Goal: Transaction & Acquisition: Obtain resource

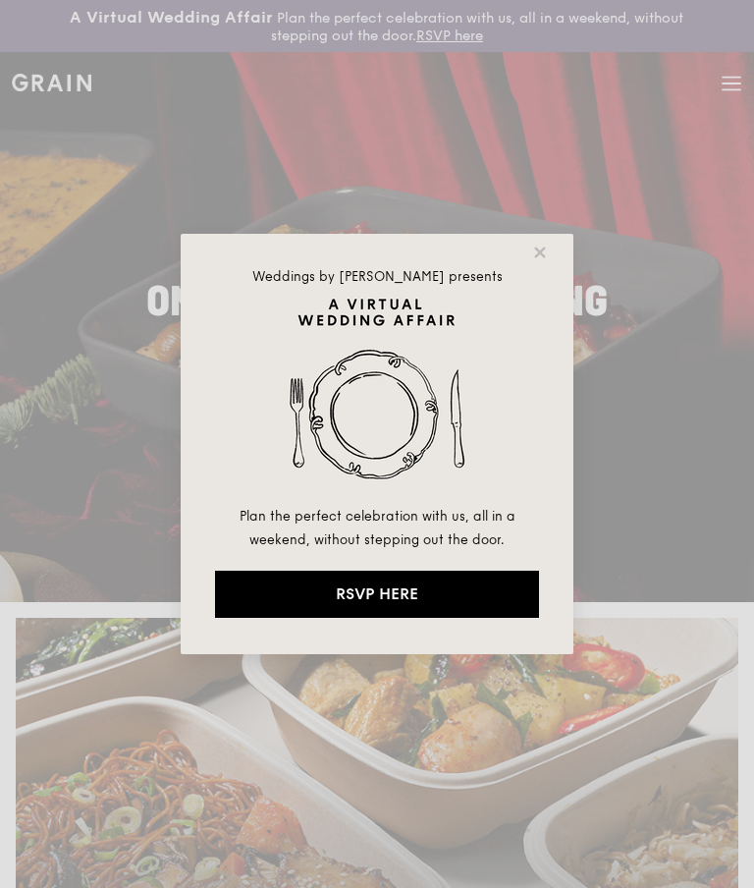
click at [541, 248] on icon at bounding box center [540, 253] width 18 height 18
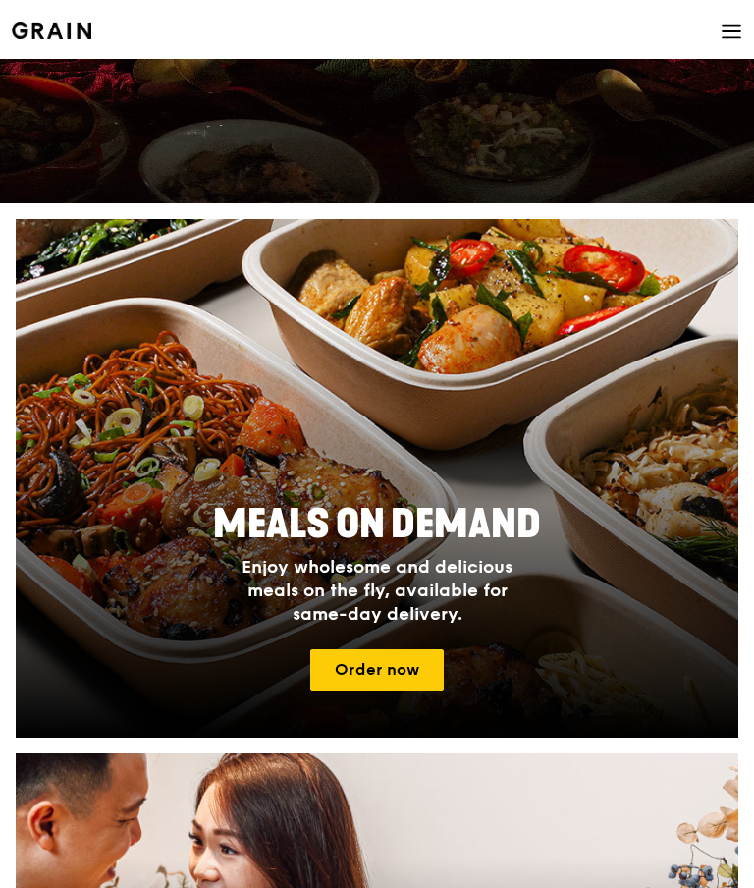
scroll to position [467, 0]
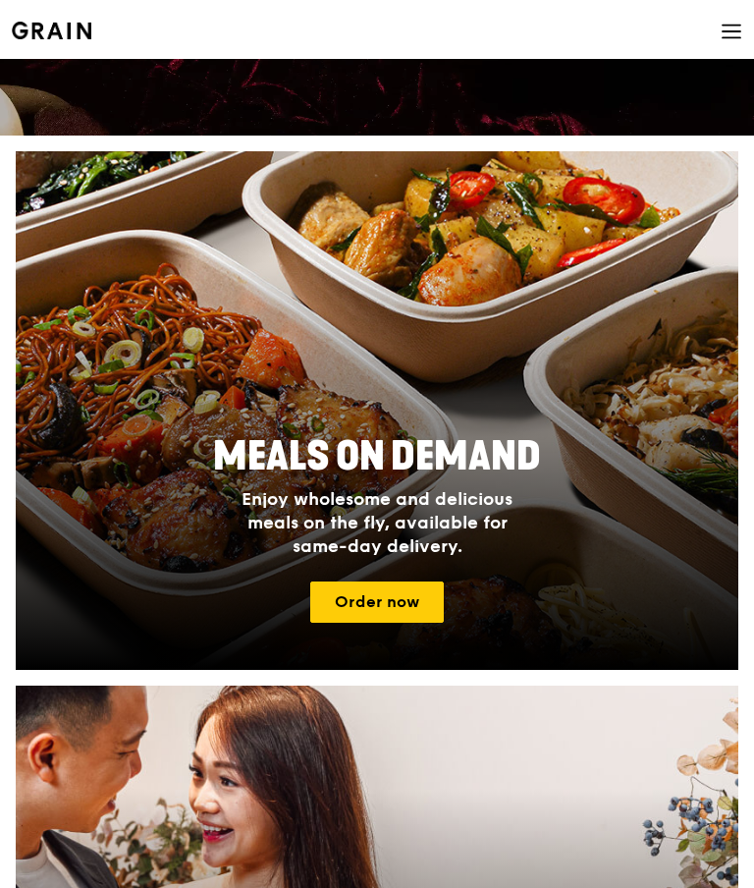
click at [348, 602] on link "Order now" at bounding box center [377, 601] width 134 height 41
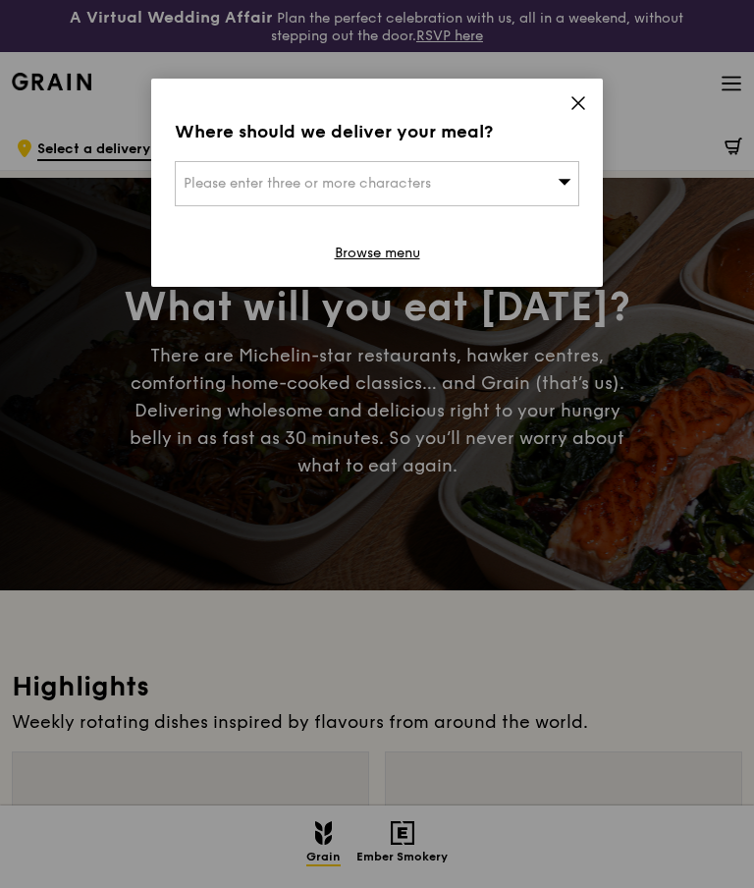
click at [585, 108] on icon at bounding box center [579, 103] width 18 height 18
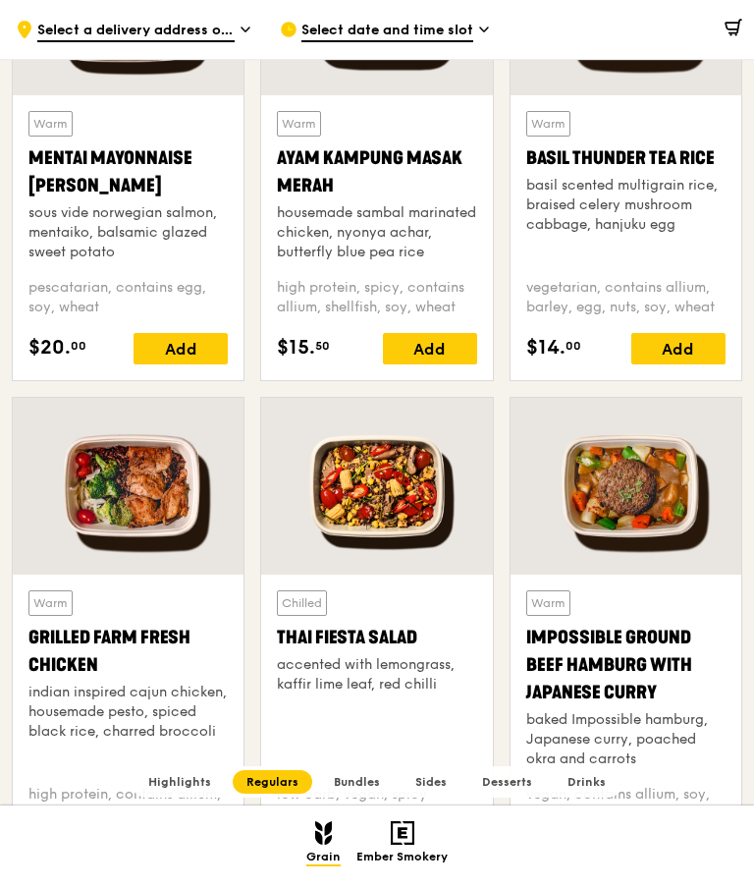
scroll to position [1790, 0]
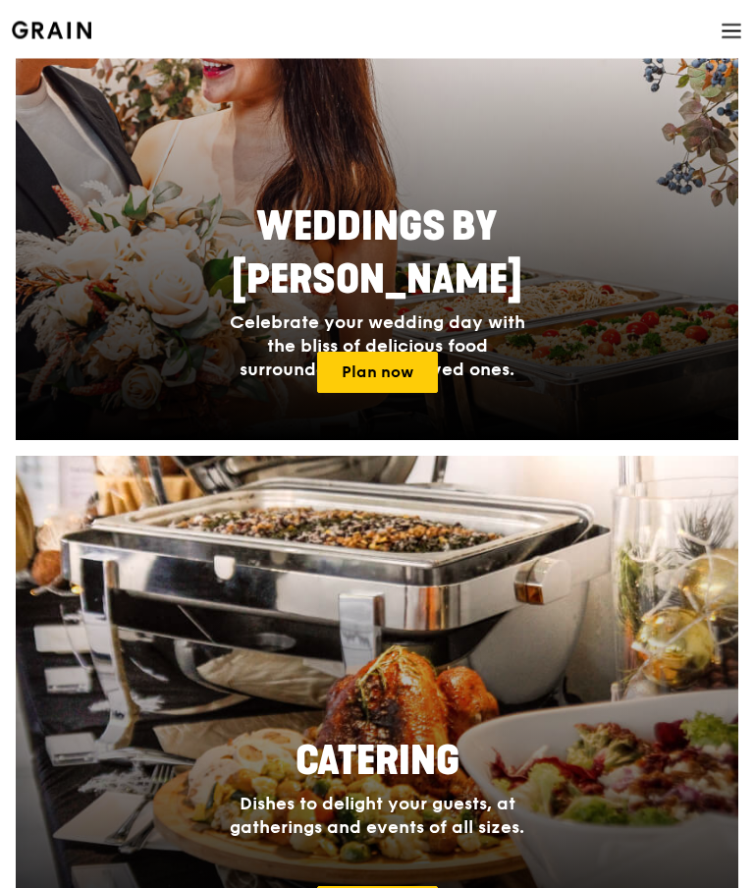
scroll to position [1328, 0]
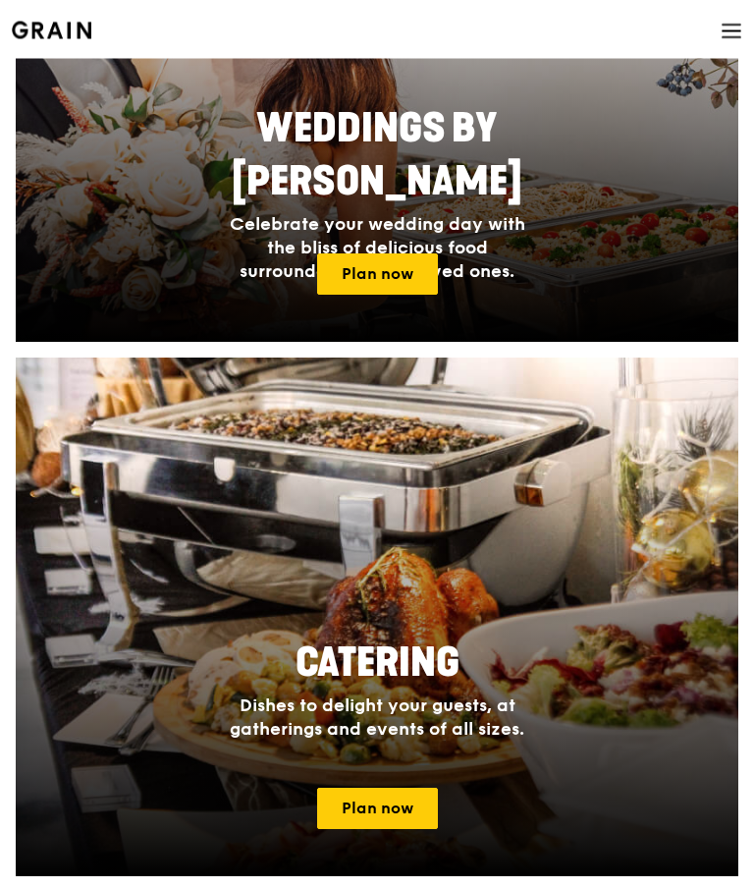
click at [358, 807] on link "Plan now" at bounding box center [377, 809] width 121 height 41
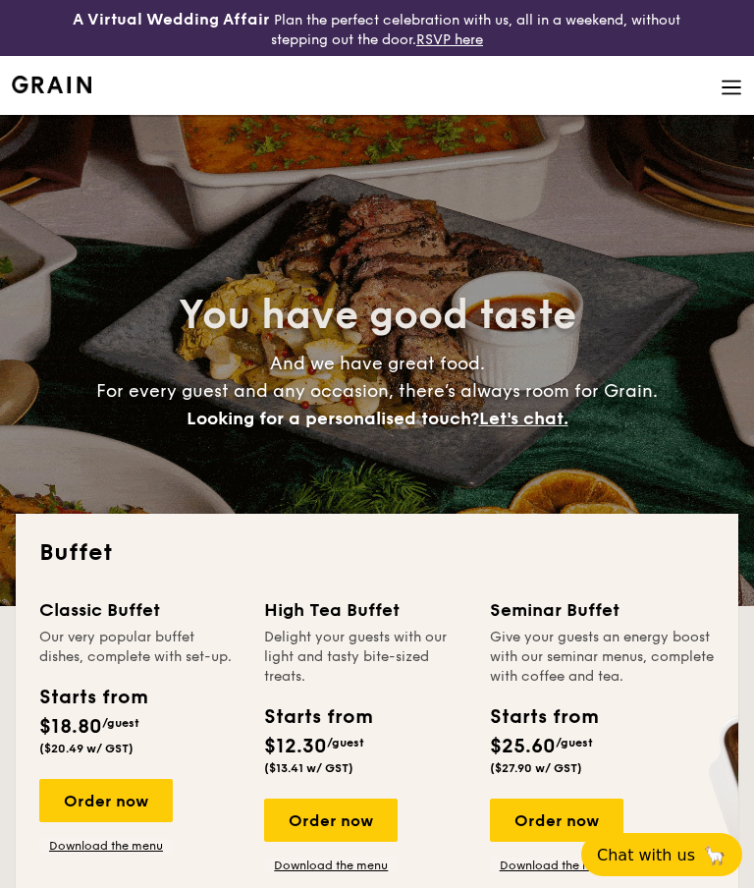
select select
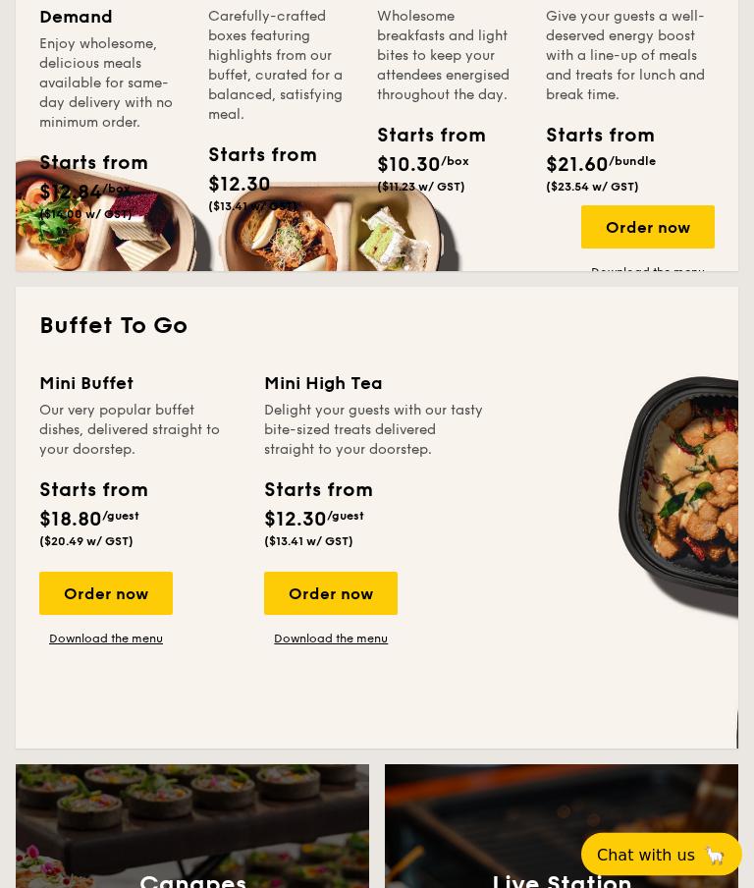
scroll to position [1148, 0]
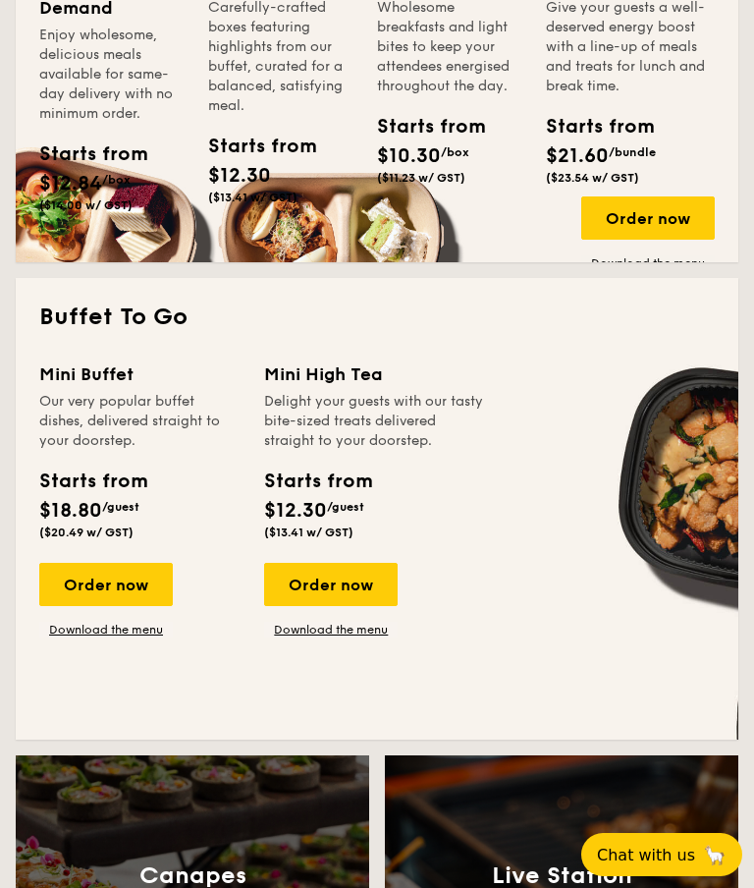
click at [78, 592] on div "Order now" at bounding box center [106, 584] width 134 height 43
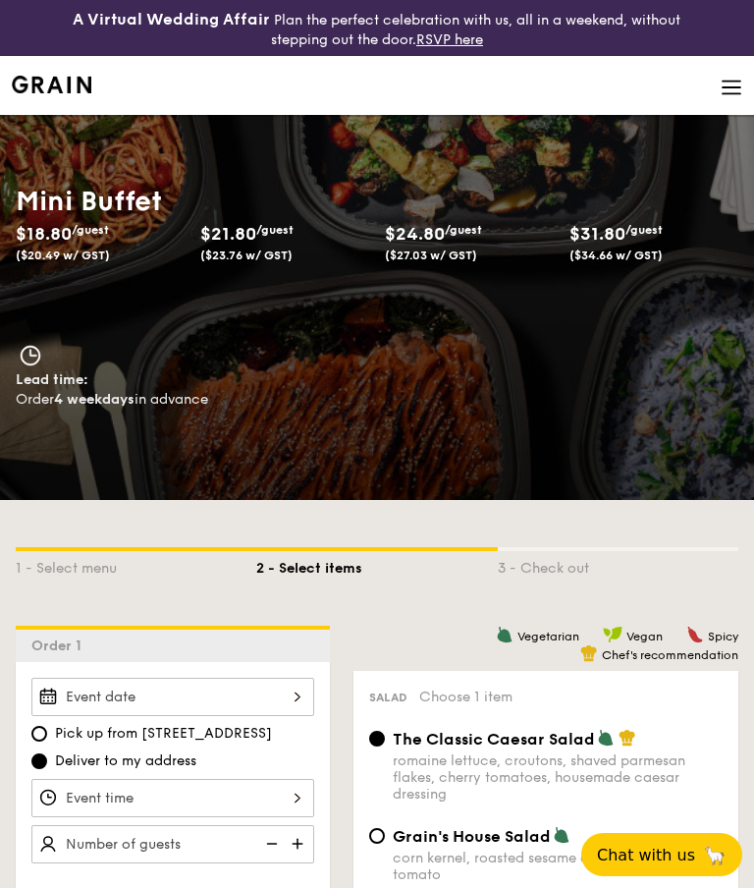
click at [615, 241] on span "$31.80" at bounding box center [598, 234] width 56 height 22
select select
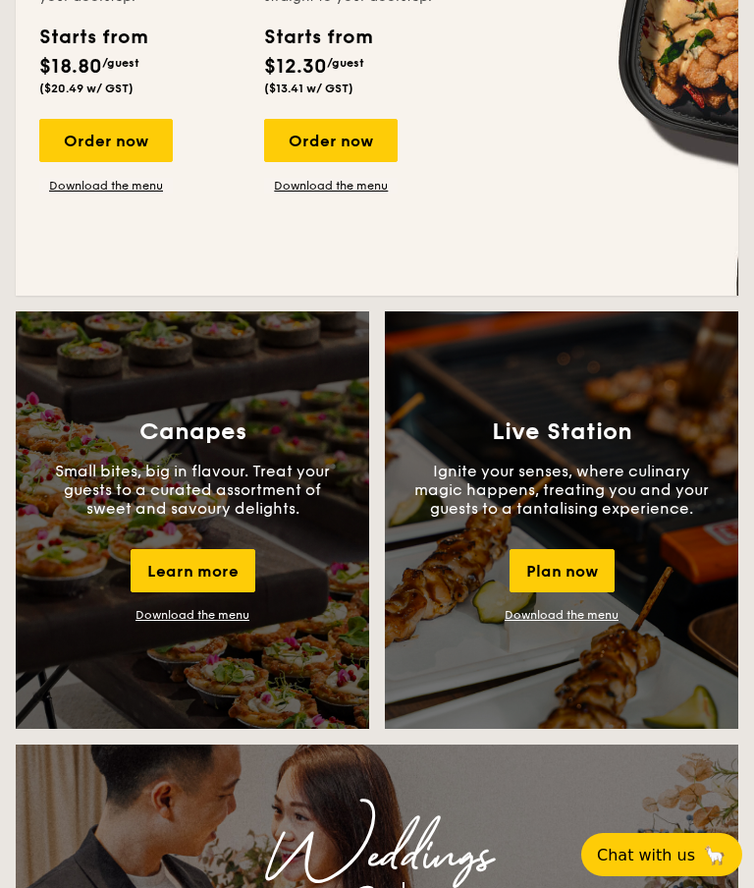
scroll to position [1652, 0]
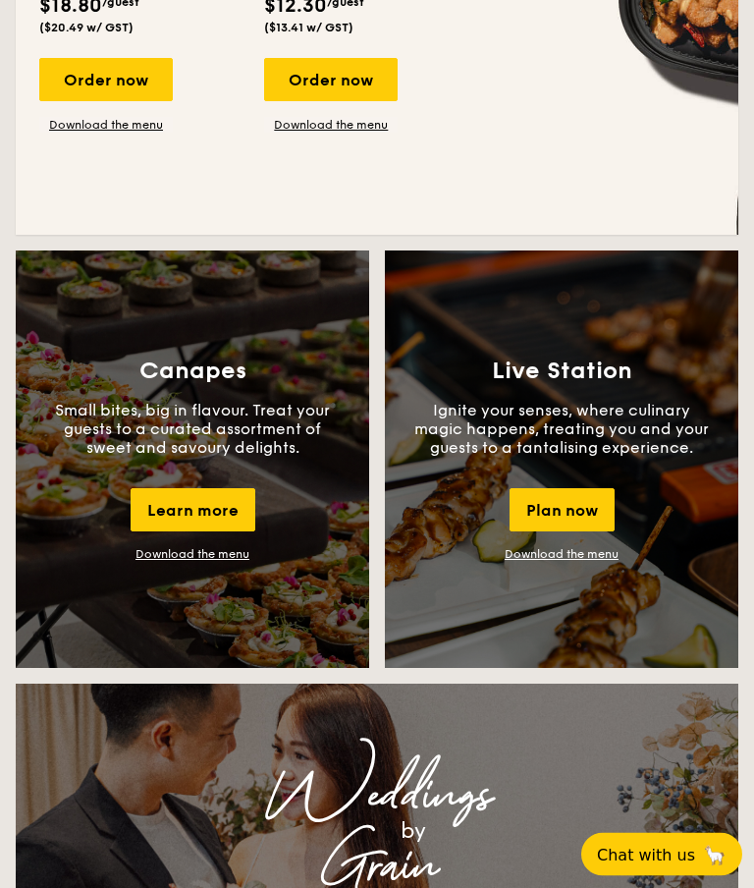
click at [167, 560] on link "Download the menu" at bounding box center [193, 555] width 114 height 14
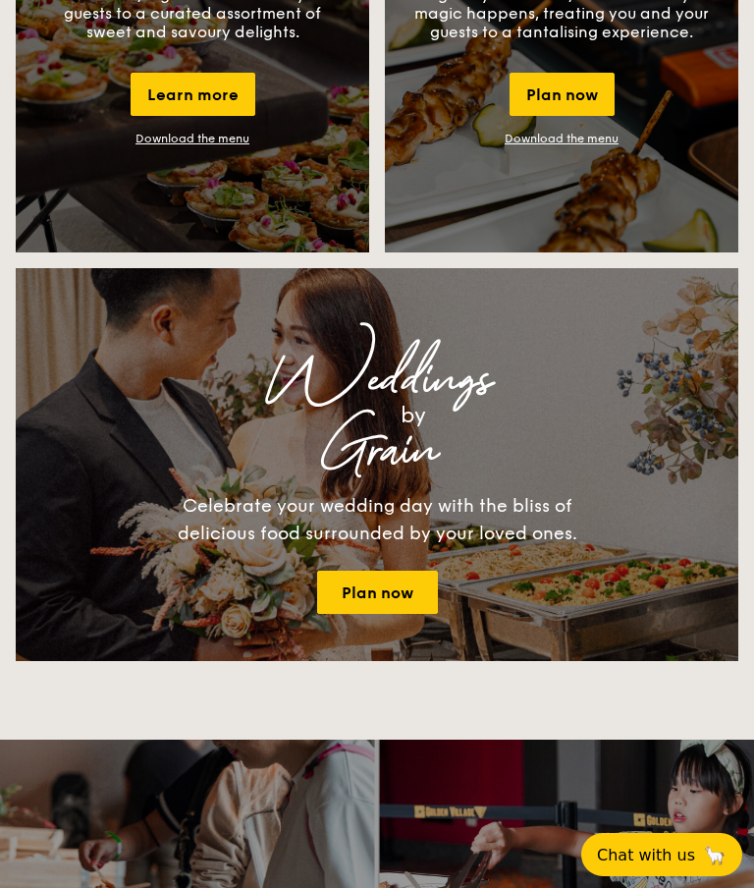
scroll to position [2130, 0]
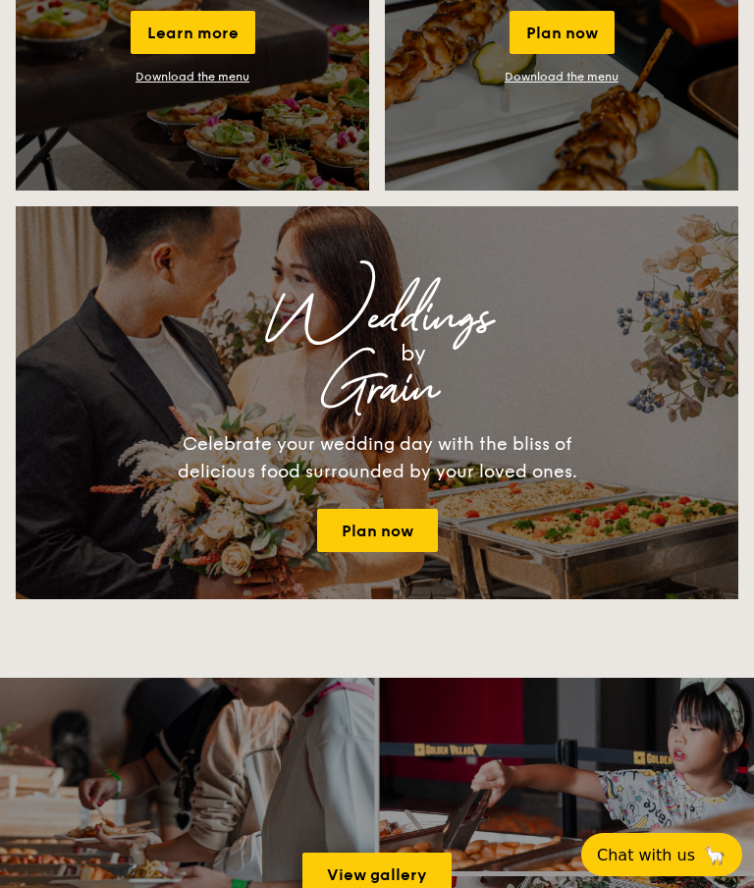
click at [364, 552] on link "Plan now" at bounding box center [377, 530] width 121 height 43
click at [361, 526] on link "Plan now" at bounding box center [377, 530] width 121 height 43
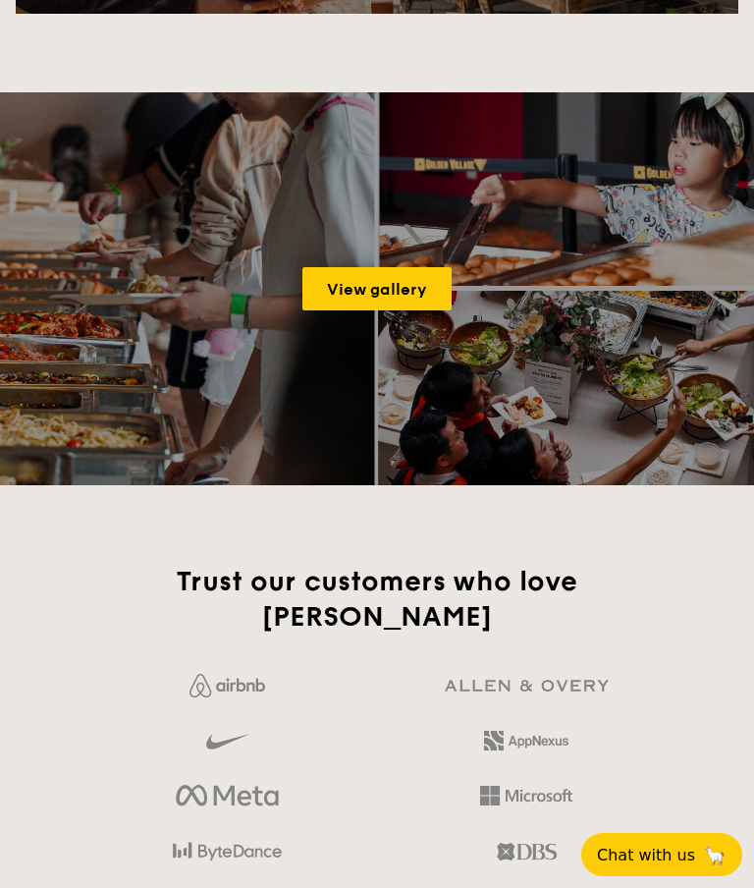
scroll to position [2752, 0]
